Goal: Task Accomplishment & Management: Manage account settings

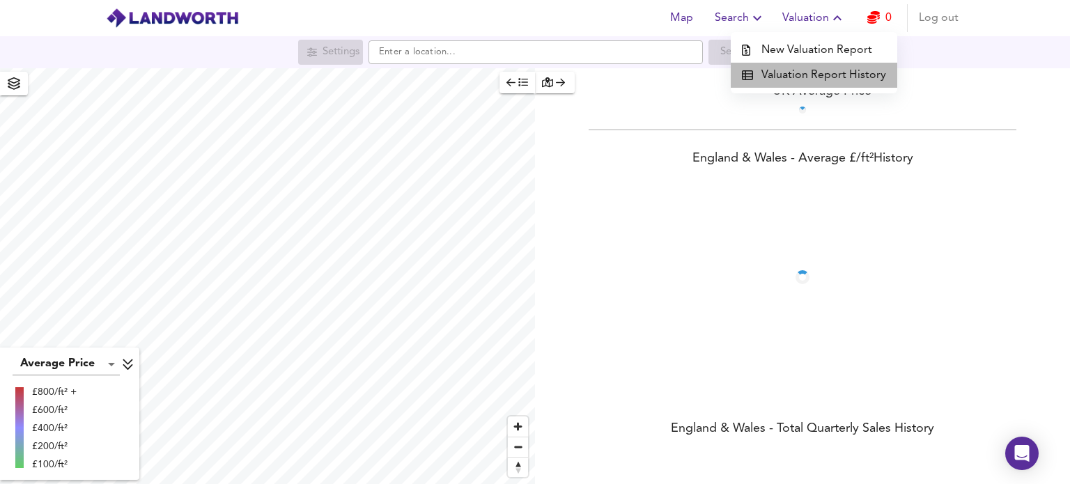
click at [833, 75] on li "Valuation Report History" at bounding box center [814, 75] width 166 height 25
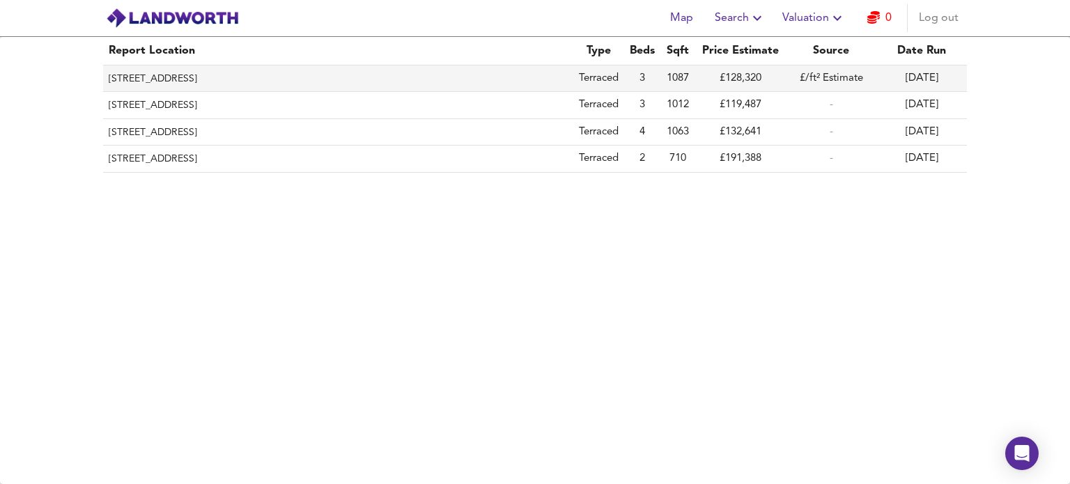
click at [712, 74] on td "£128,320" at bounding box center [740, 78] width 91 height 26
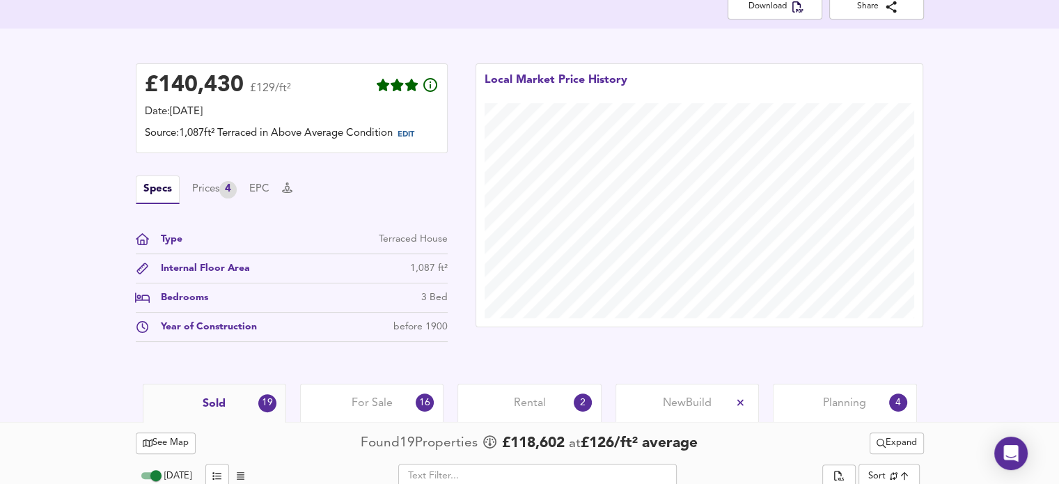
scroll to position [299, 0]
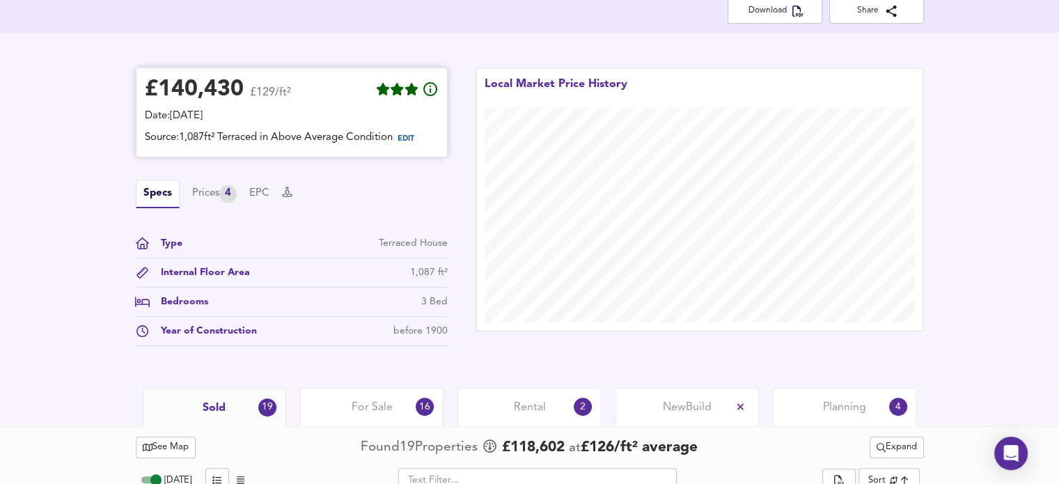
click at [419, 144] on span "EDIT" at bounding box center [412, 139] width 38 height 18
click at [412, 137] on span "EDIT" at bounding box center [406, 139] width 17 height 8
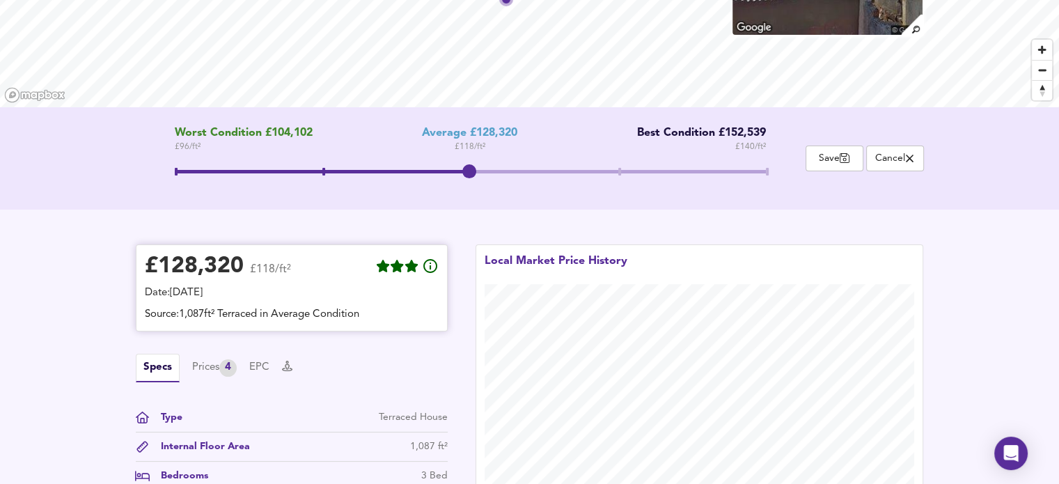
scroll to position [180, 0]
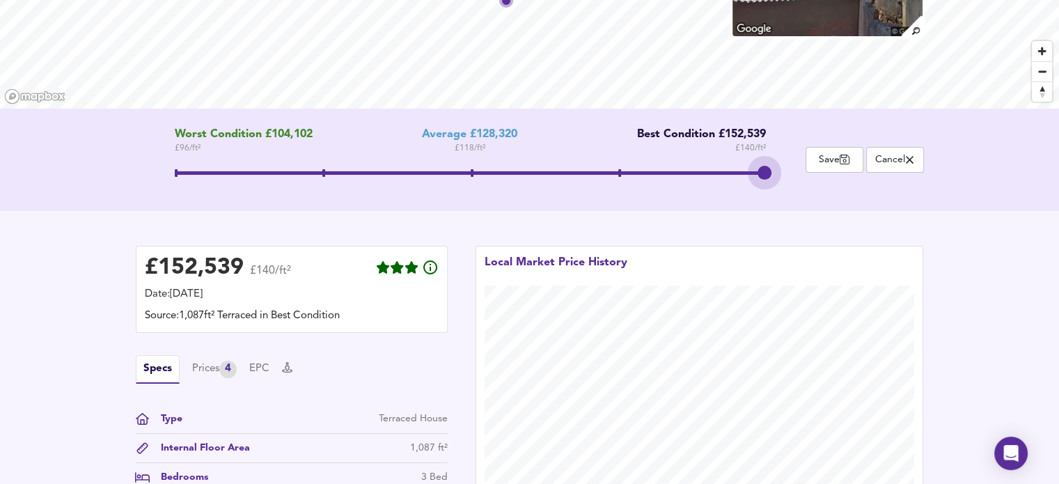
drag, startPoint x: 469, startPoint y: 170, endPoint x: 811, endPoint y: 195, distance: 342.2
click at [811, 195] on div "Worst Condition £104,102 £ 96 / ft² Average £128,320 £ 118 / ft² Best Condition…" at bounding box center [529, 160] width 1059 height 102
click at [967, 226] on div "£ 152,539 £140/ft² Date: [DATE] Source: 1,087ft² Terraced in Best Condition Spe…" at bounding box center [529, 387] width 1059 height 352
click at [806, 169] on button "Save" at bounding box center [835, 159] width 58 height 26
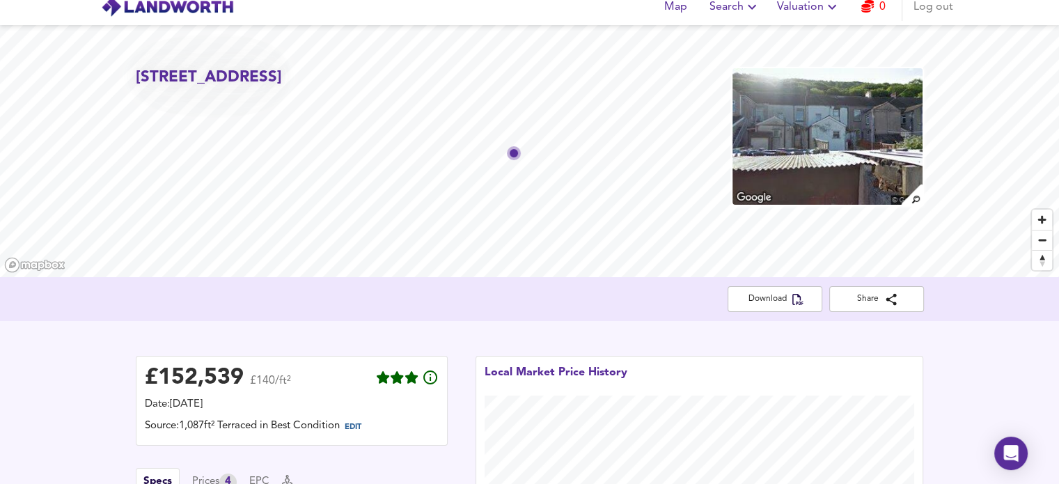
scroll to position [8, 0]
